Goal: Navigation & Orientation: Find specific page/section

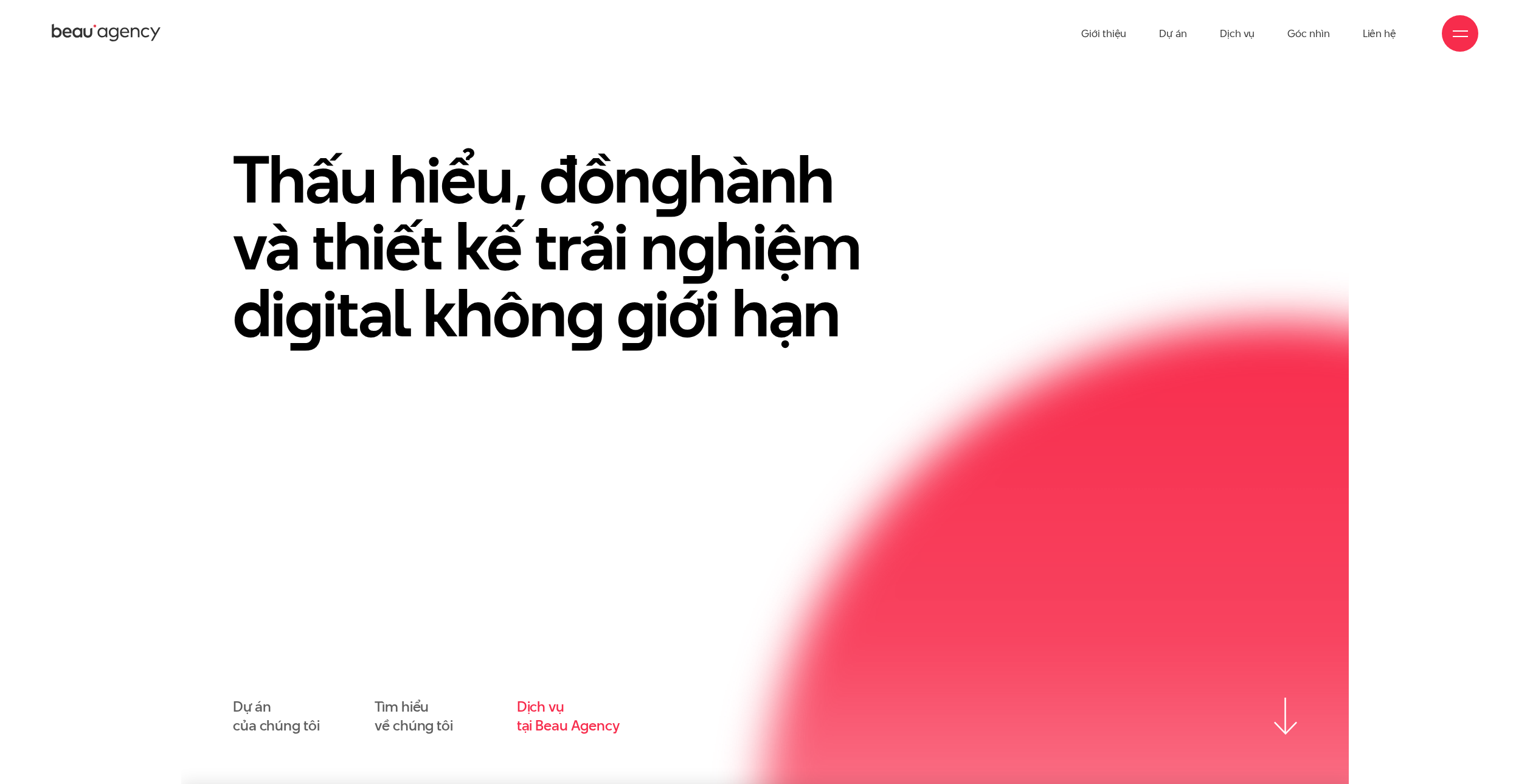
click at [554, 715] on link "Dịch vụ tại Beau Agency" at bounding box center [568, 716] width 103 height 37
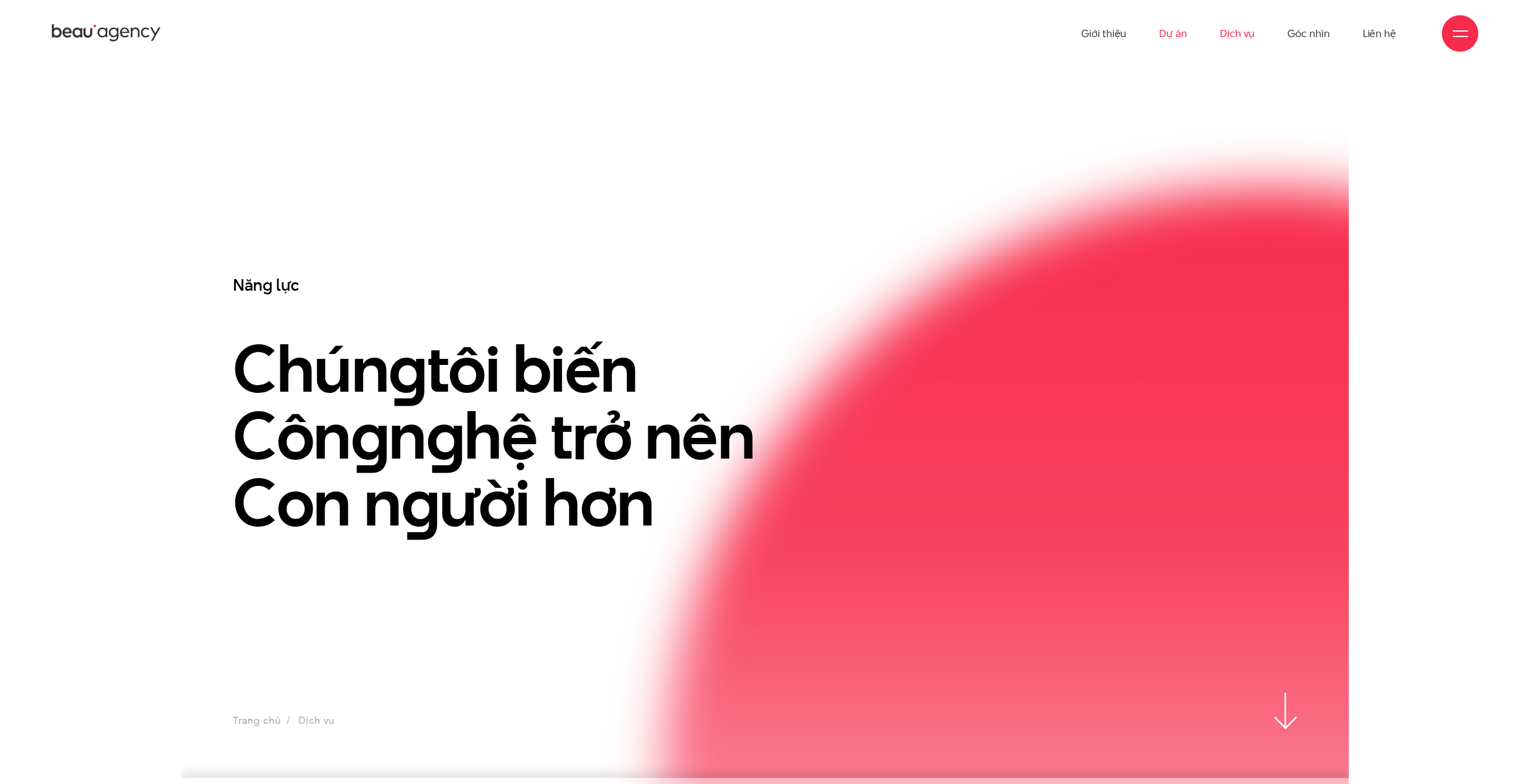
click at [1177, 30] on link "Dự án" at bounding box center [1173, 33] width 28 height 67
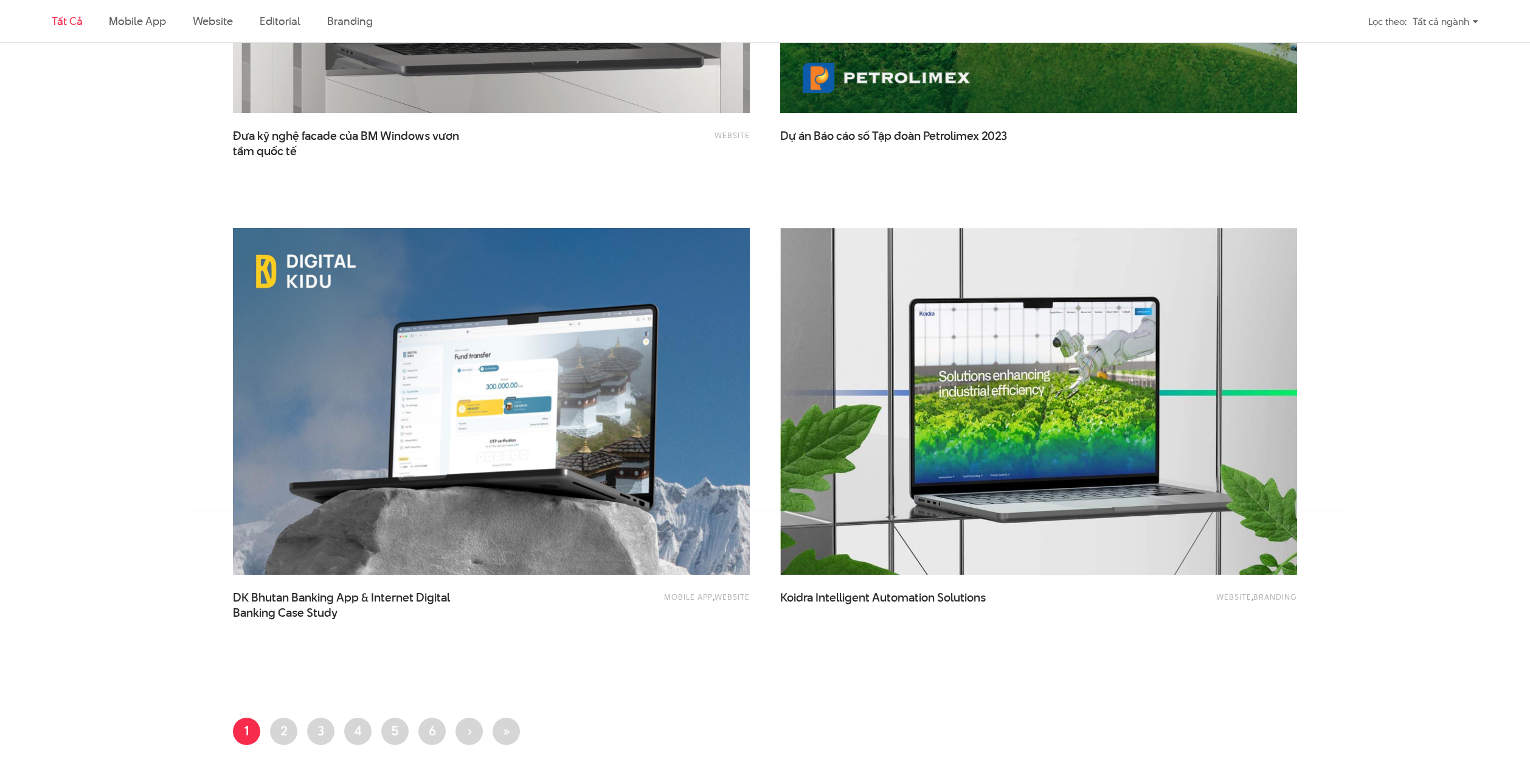
scroll to position [2608, 0]
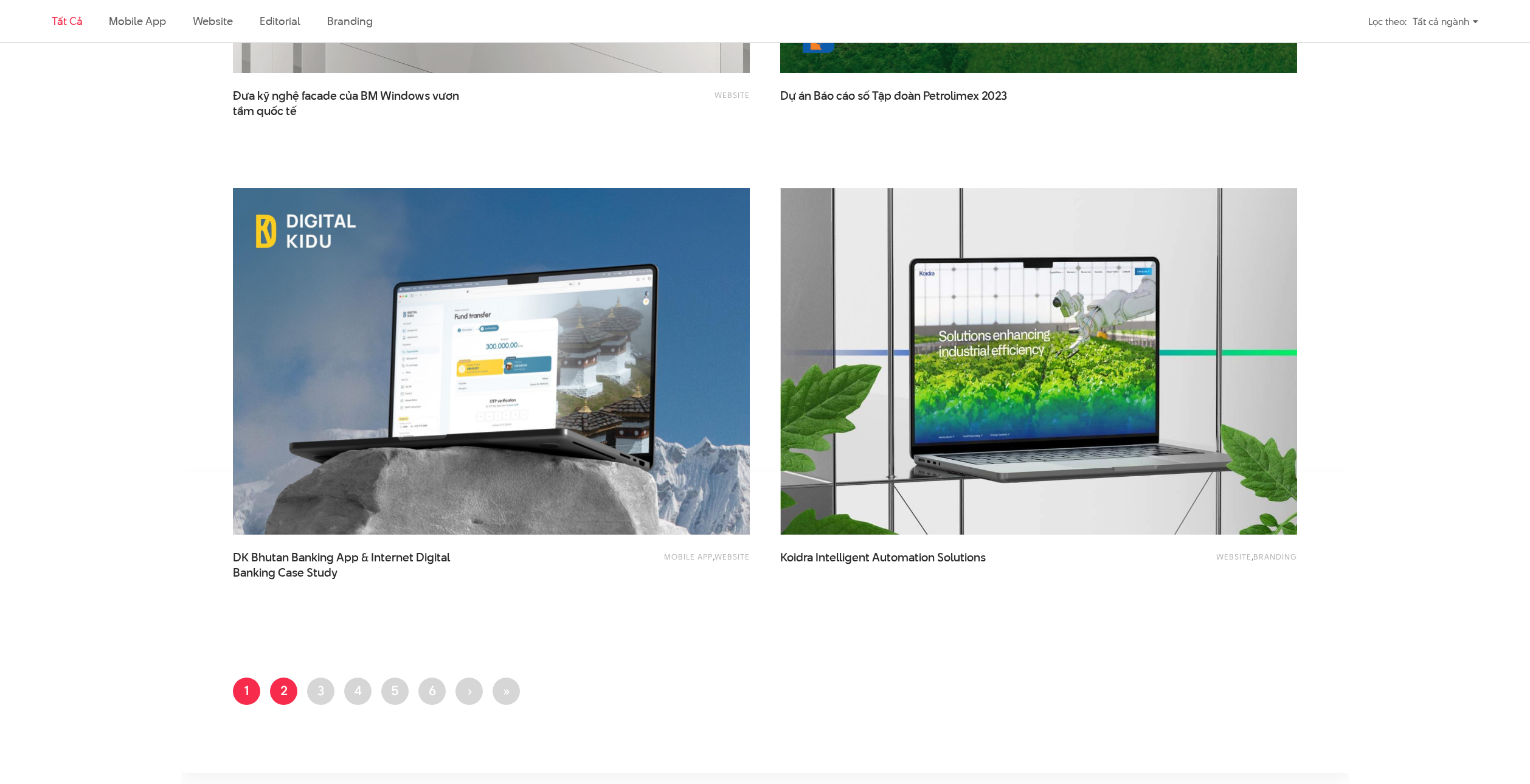
click at [294, 693] on link "Trang 2" at bounding box center [283, 691] width 27 height 27
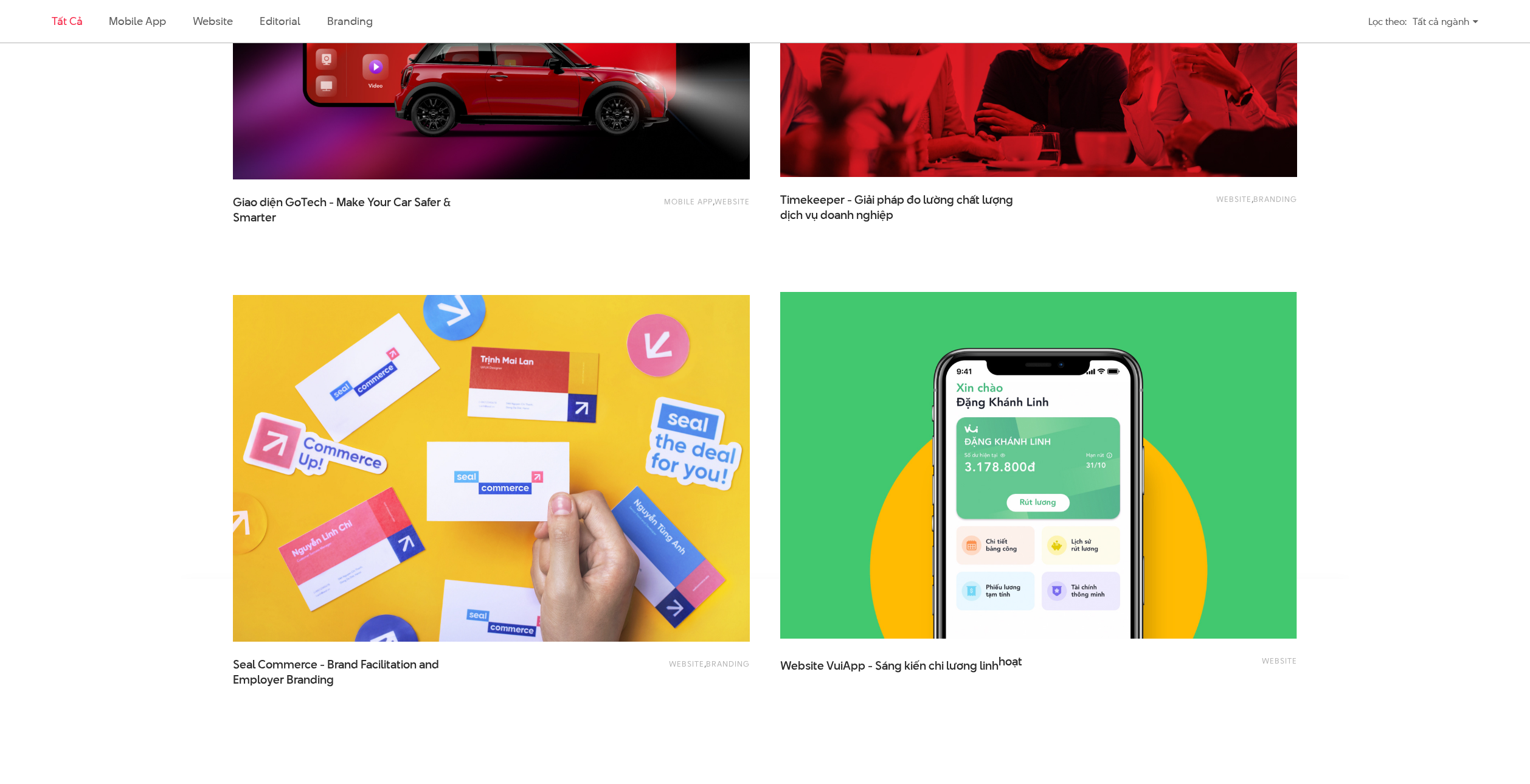
scroll to position [2830, 0]
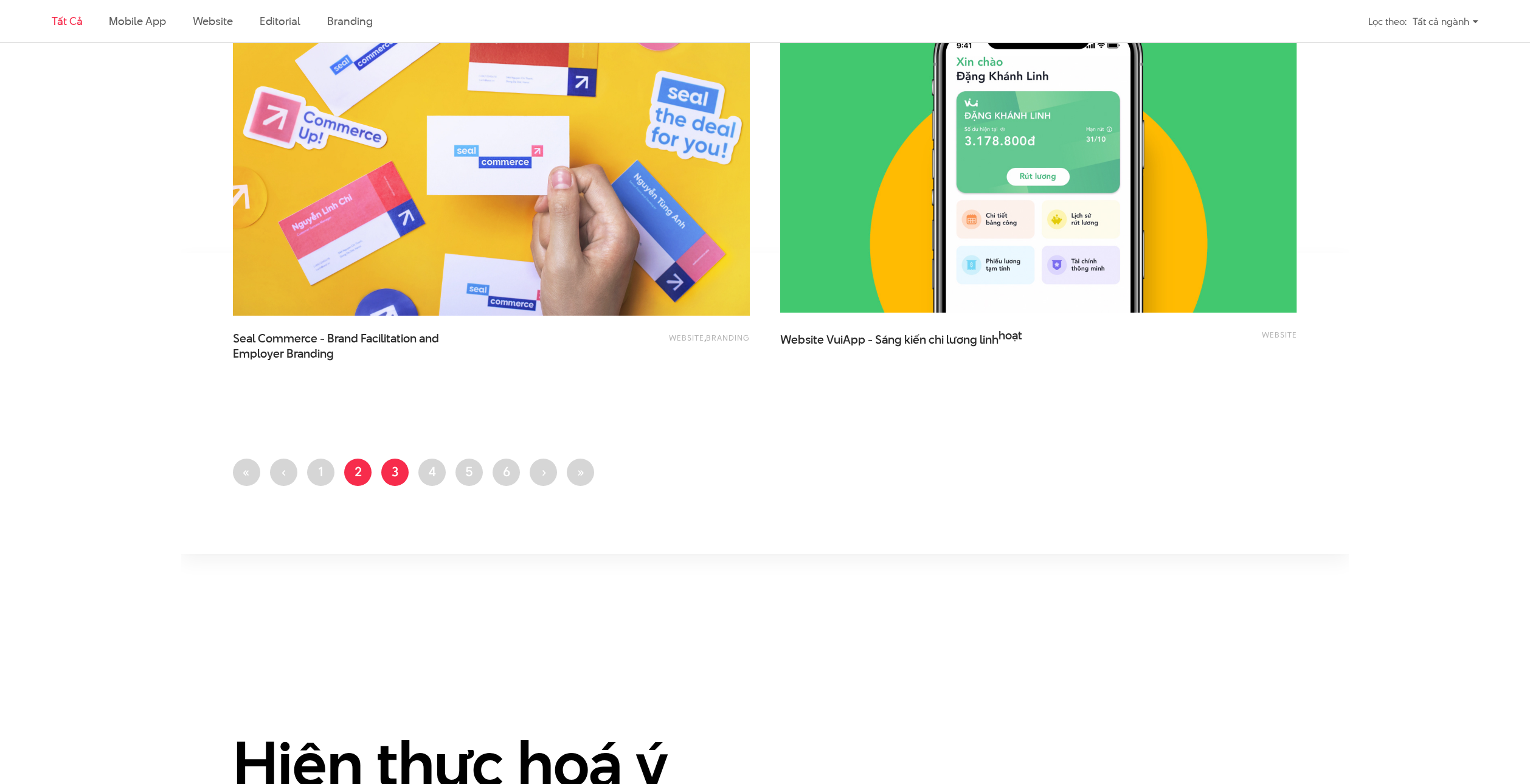
click at [399, 470] on link "Trang 3" at bounding box center [395, 472] width 27 height 27
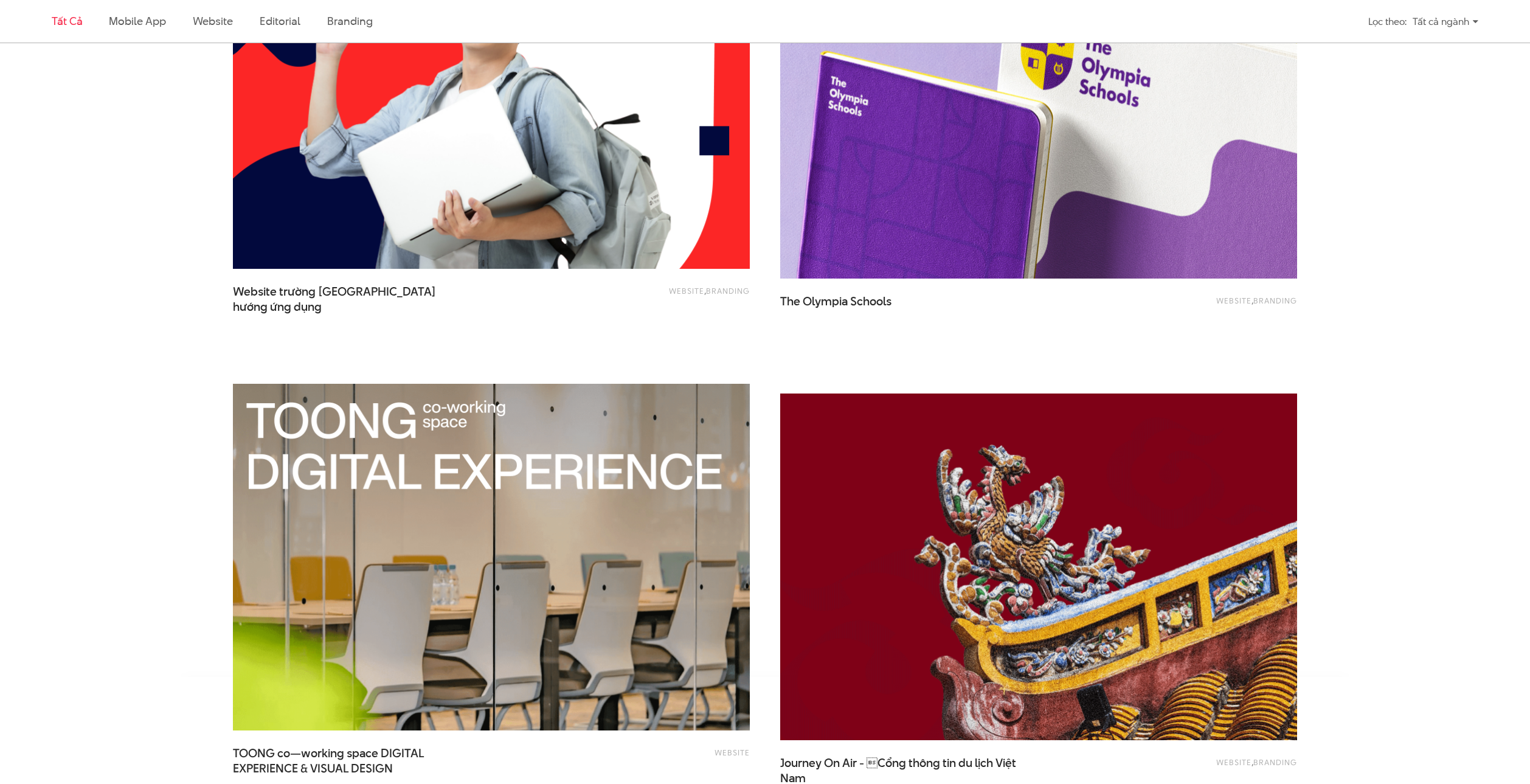
scroll to position [2797, 0]
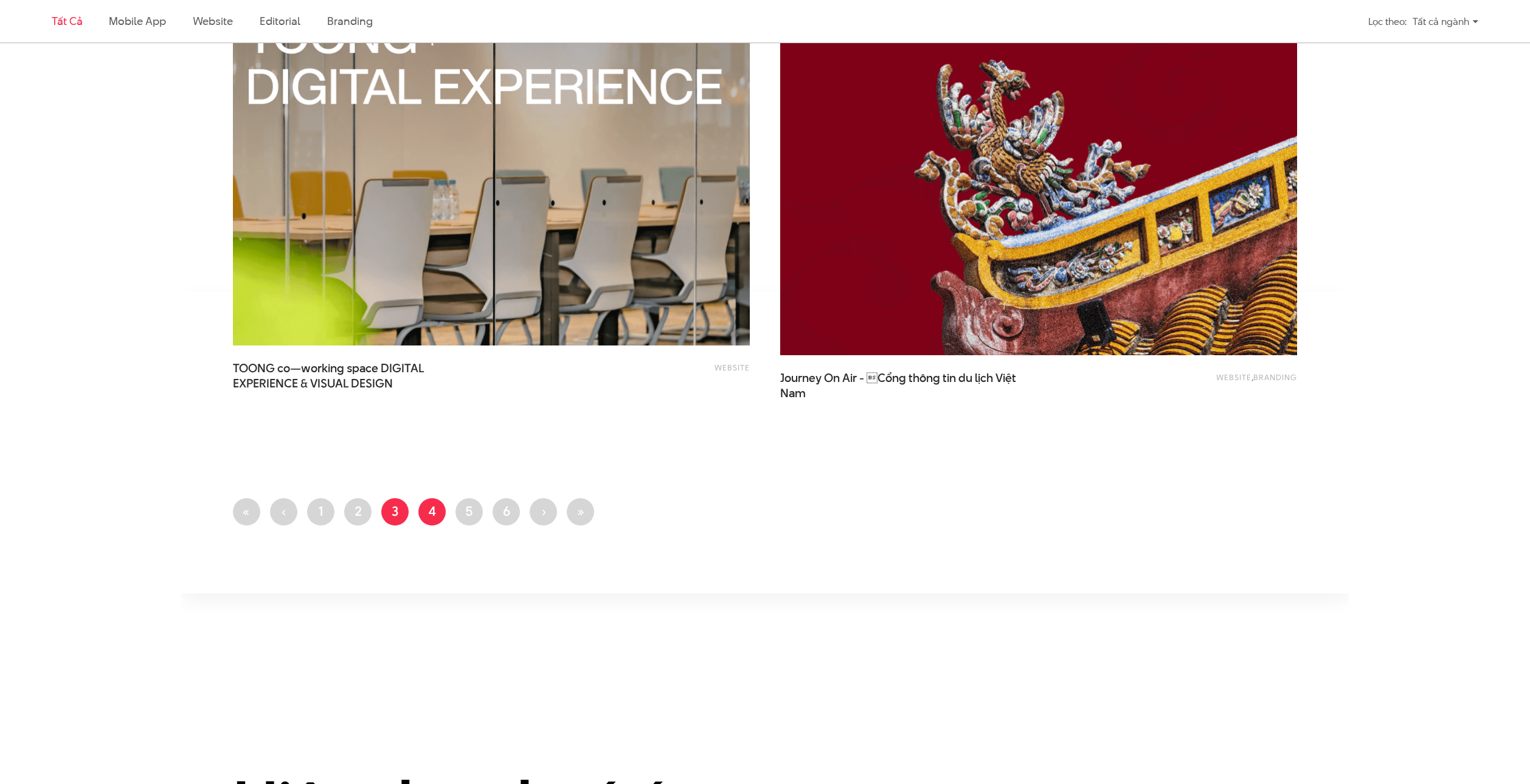
click at [431, 510] on link "Trang 4" at bounding box center [431, 512] width 27 height 27
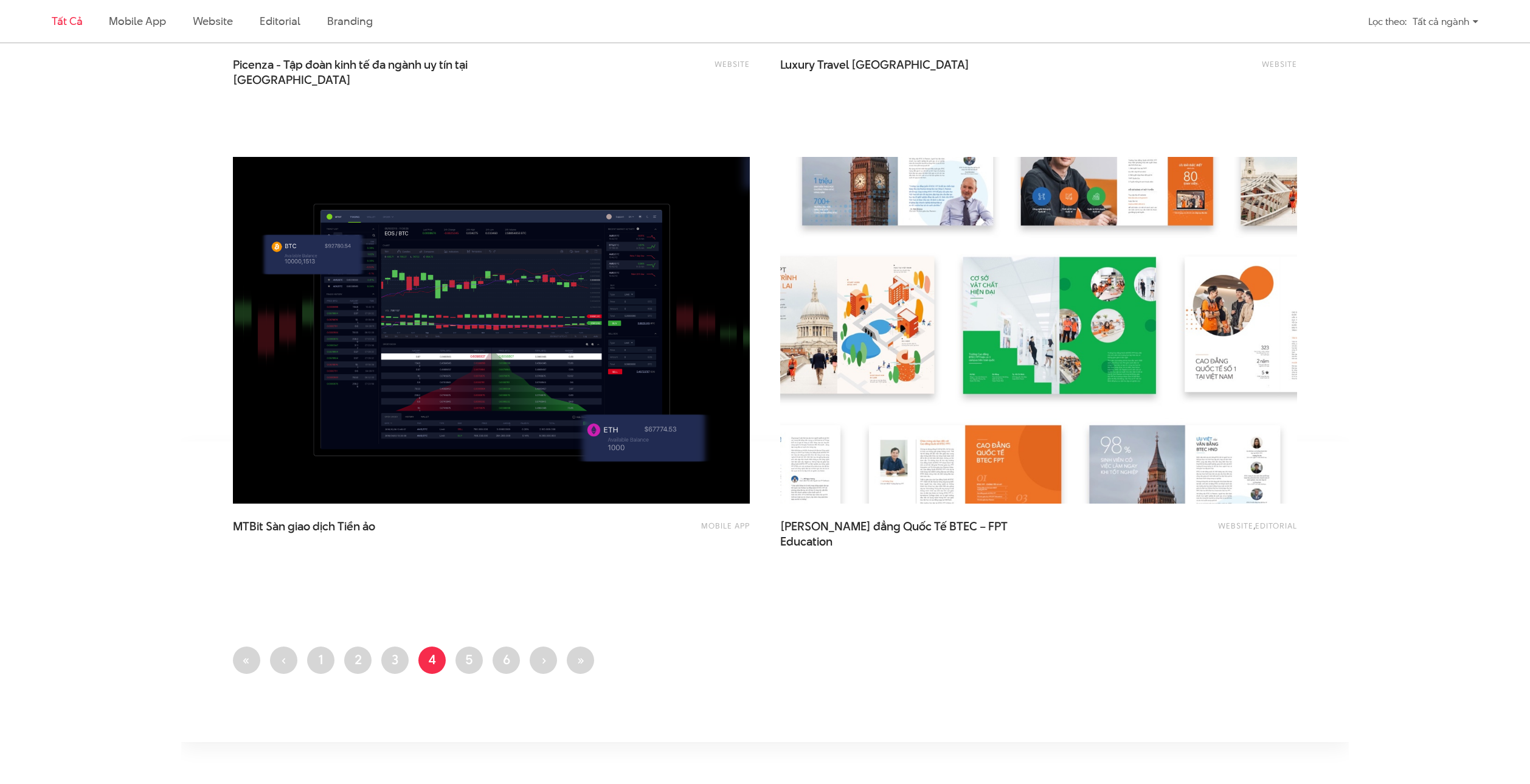
scroll to position [2640, 0]
click at [463, 666] on link "Trang 5" at bounding box center [469, 659] width 27 height 27
